Goal: Find specific page/section

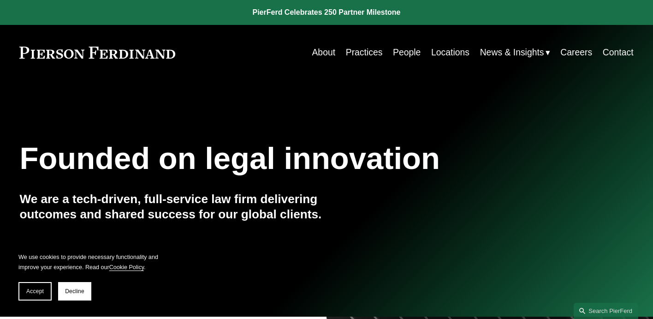
click at [398, 53] on link "People" at bounding box center [407, 52] width 28 height 18
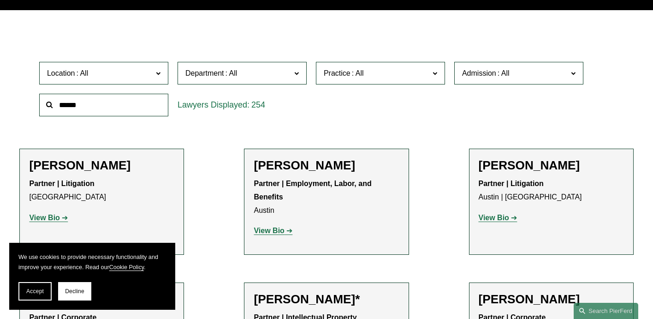
scroll to position [248, 0]
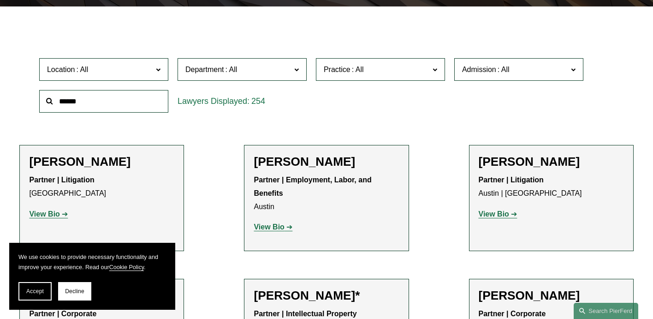
click at [159, 67] on span at bounding box center [158, 69] width 5 height 12
click at [0, 0] on link "Philadelphia" at bounding box center [0, 0] width 0 height 0
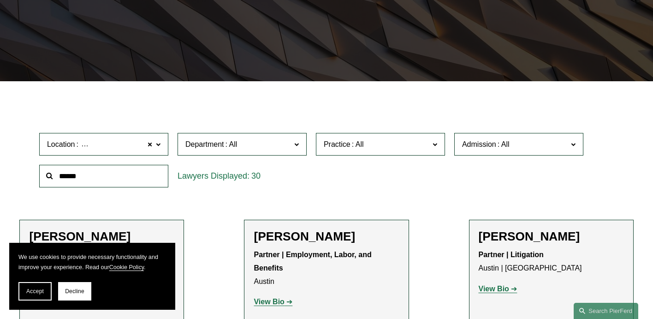
scroll to position [159, 0]
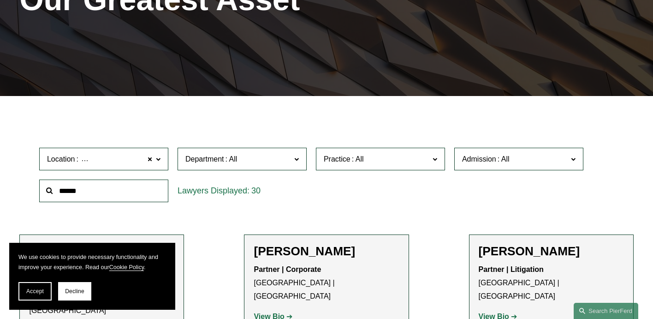
click at [62, 189] on input "text" at bounding box center [103, 190] width 129 height 23
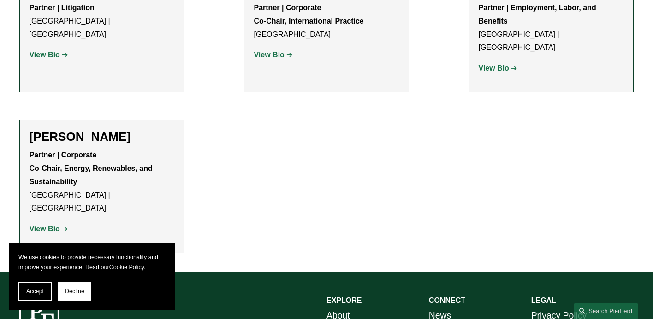
scroll to position [421, 0]
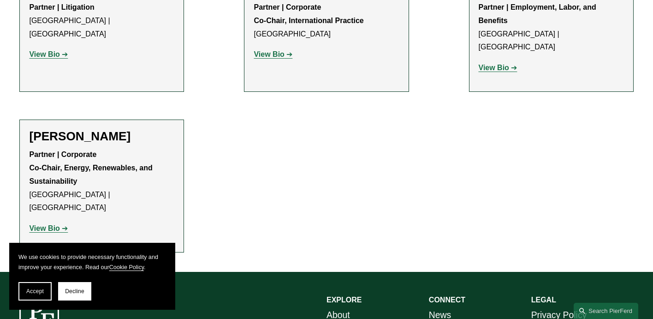
type input "****"
click at [42, 224] on strong "View Bio" at bounding box center [44, 228] width 30 height 8
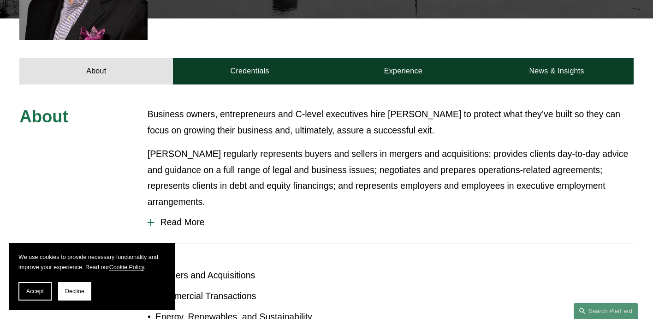
scroll to position [396, 0]
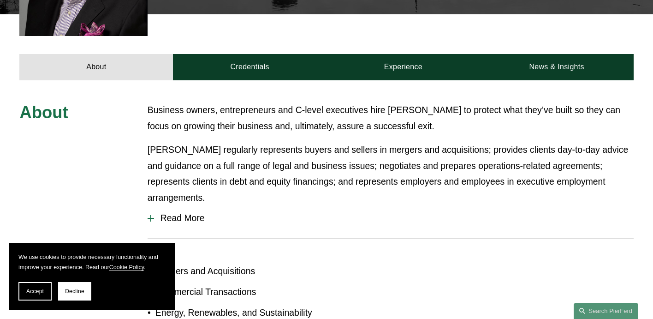
click at [151, 218] on div at bounding box center [151, 218] width 6 height 1
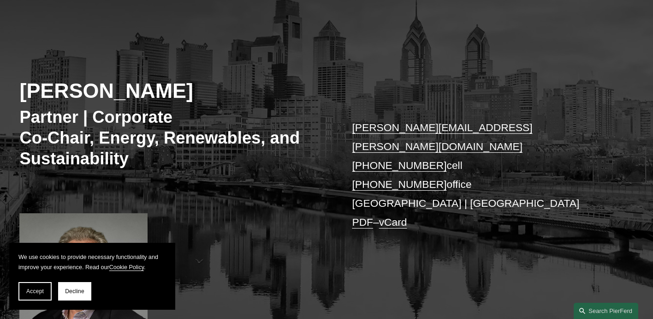
scroll to position [0, 0]
